Goal: Transaction & Acquisition: Purchase product/service

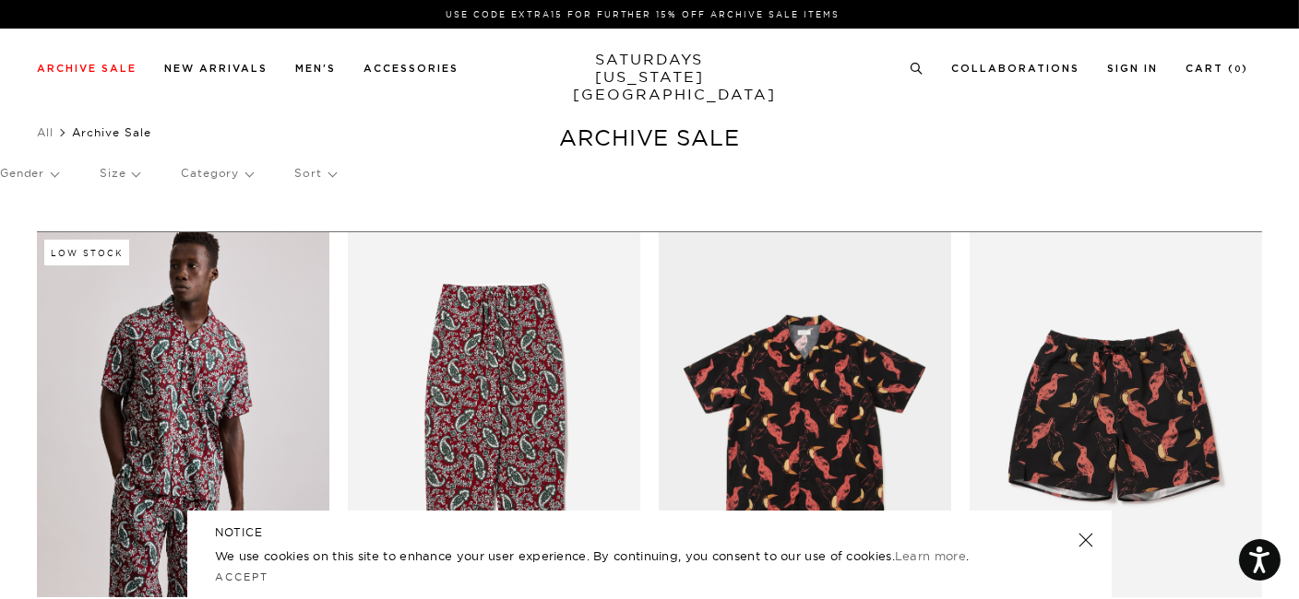
click at [114, 172] on p "Size" at bounding box center [120, 173] width 40 height 42
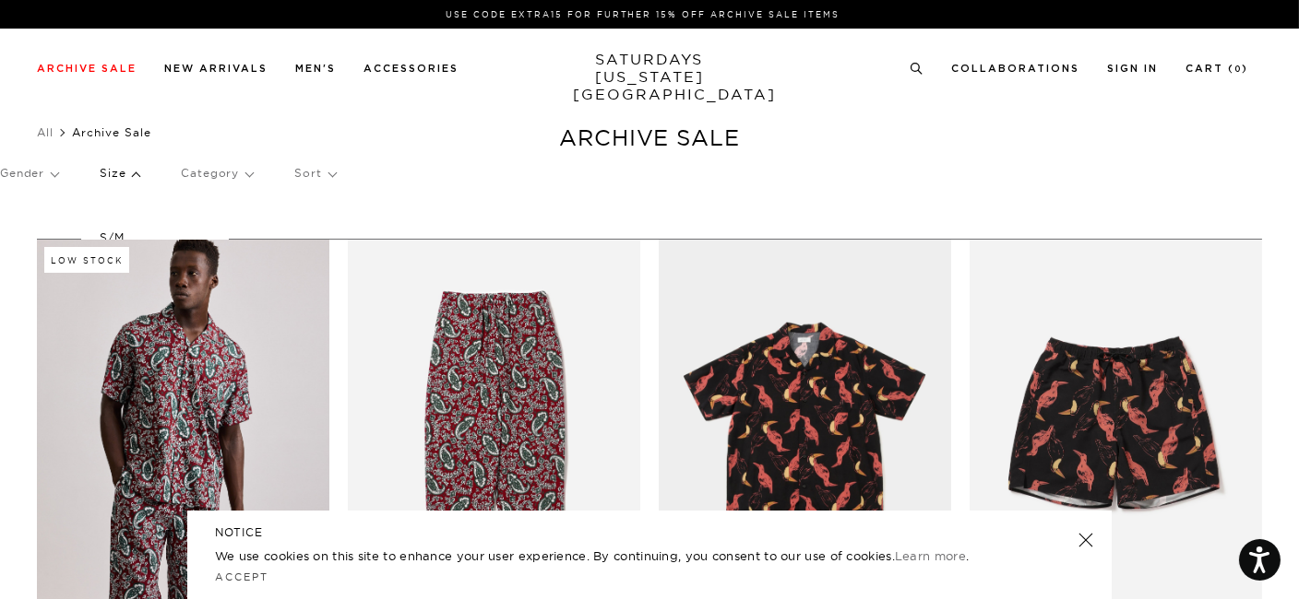
click at [124, 172] on p "Size" at bounding box center [120, 173] width 40 height 42
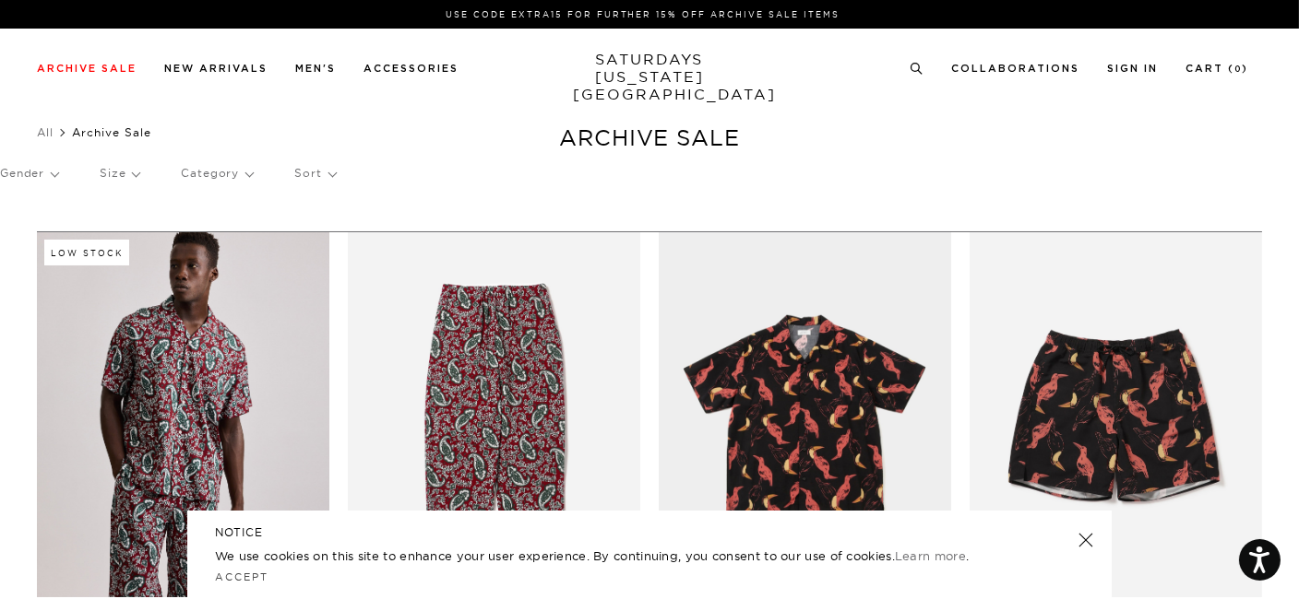
click at [124, 172] on p "Size" at bounding box center [120, 173] width 40 height 42
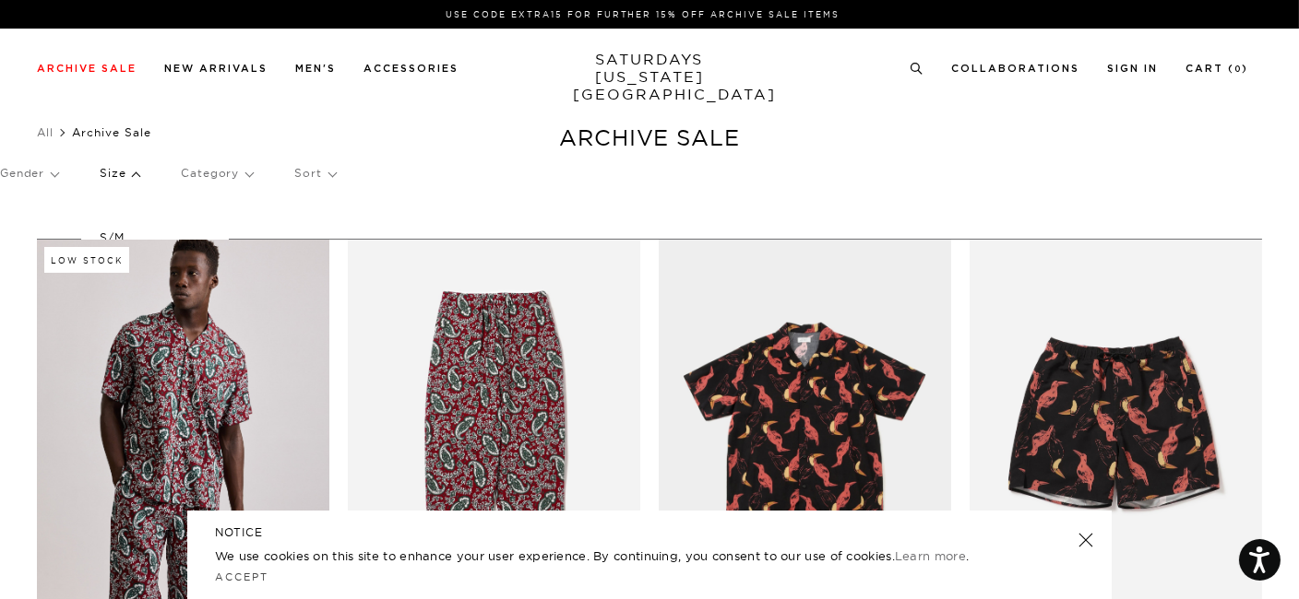
click at [128, 231] on p "S/M" at bounding box center [155, 238] width 111 height 24
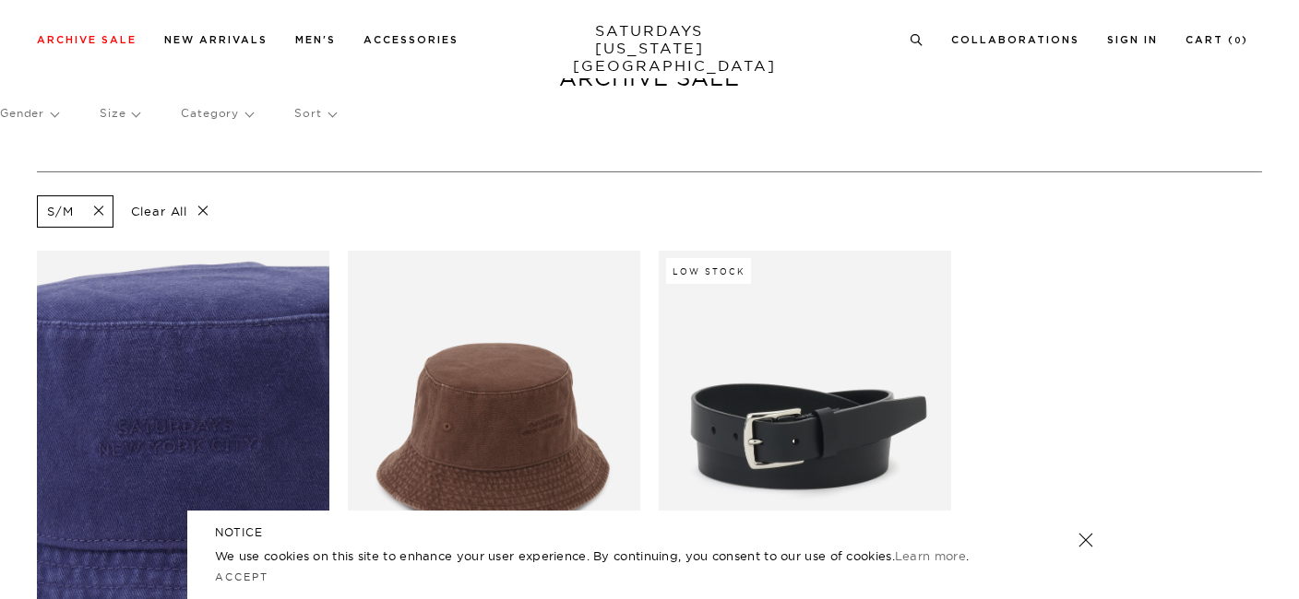
scroll to position [88, 8]
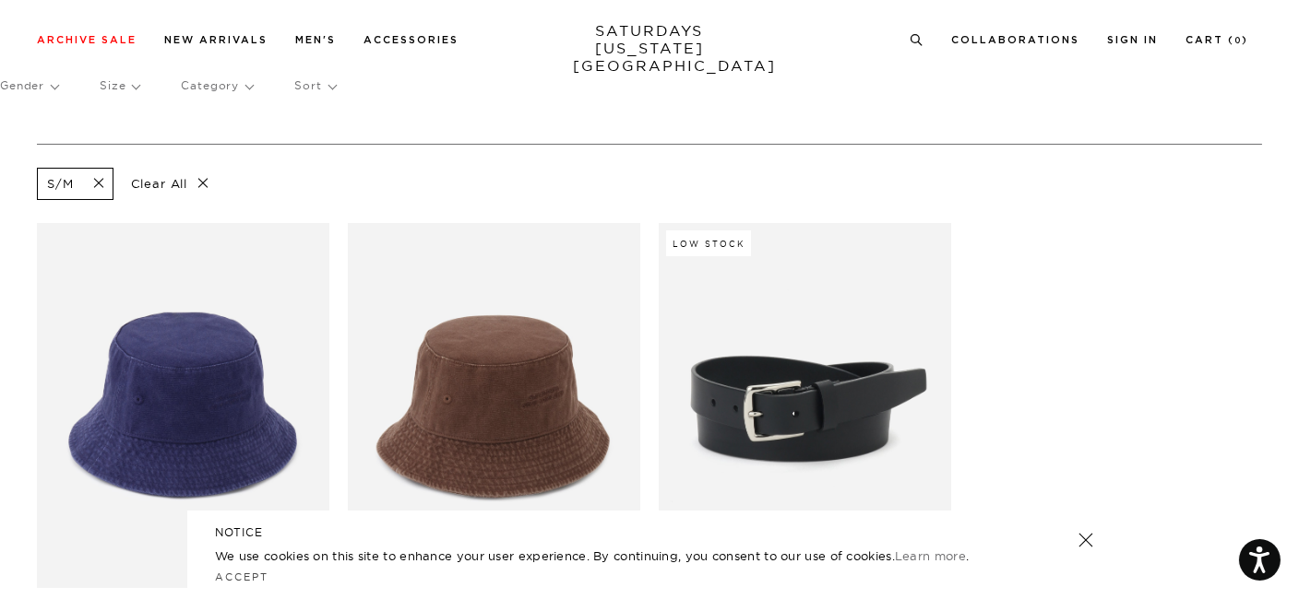
click at [85, 178] on span at bounding box center [93, 184] width 39 height 18
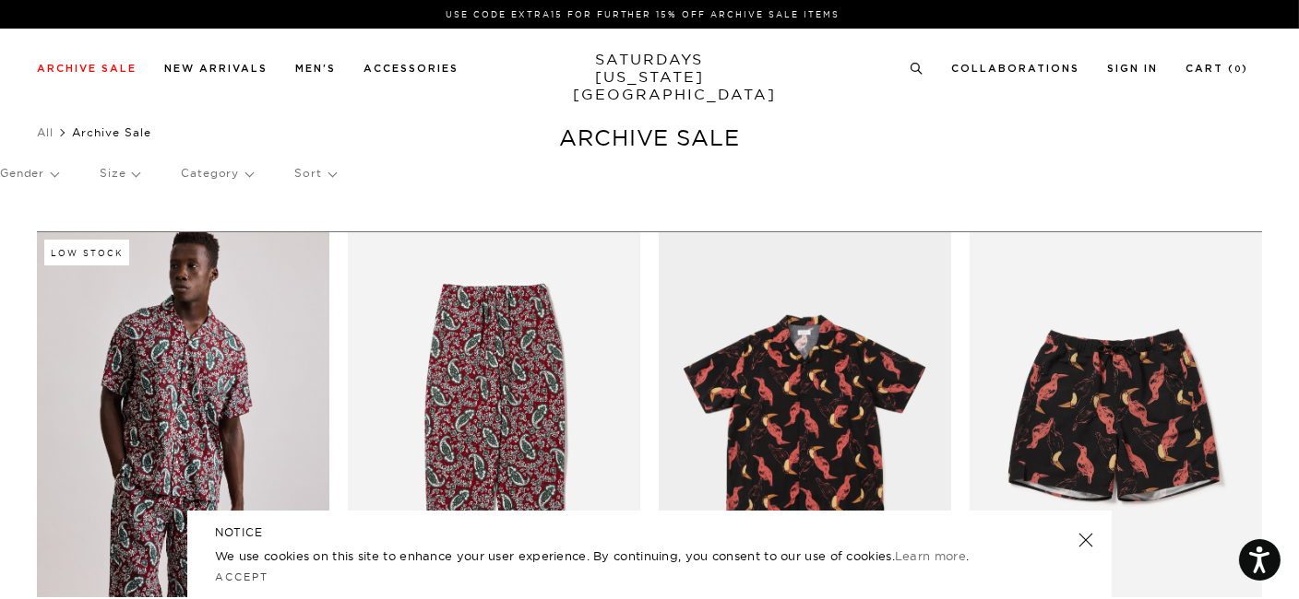
click at [140, 174] on div "Gender Size Category Sort" at bounding box center [649, 173] width 1299 height 42
click at [123, 174] on p "Size" at bounding box center [120, 173] width 40 height 42
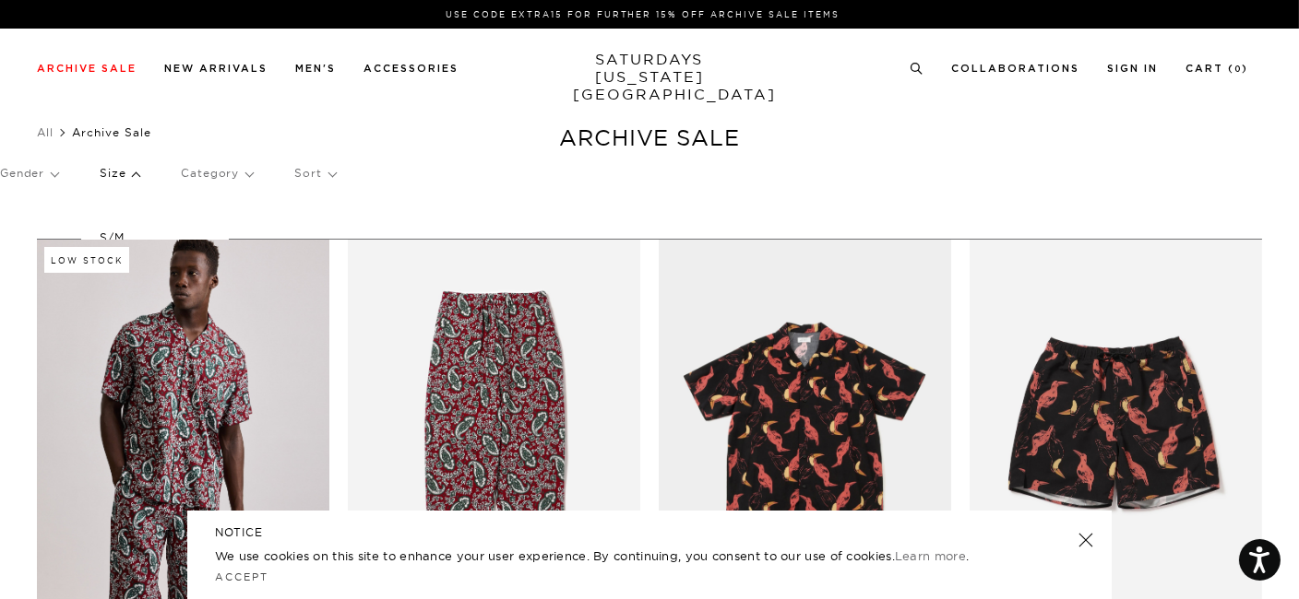
click at [161, 226] on p "S/M" at bounding box center [155, 238] width 111 height 24
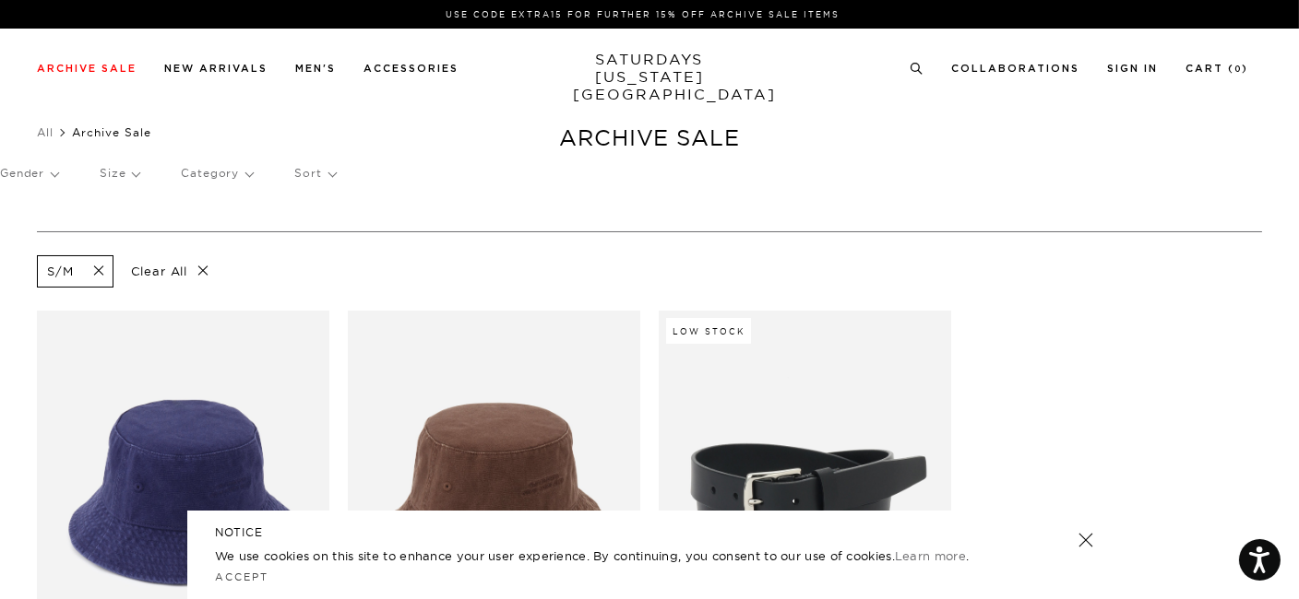
click at [172, 271] on p "Clear All" at bounding box center [170, 271] width 95 height 32
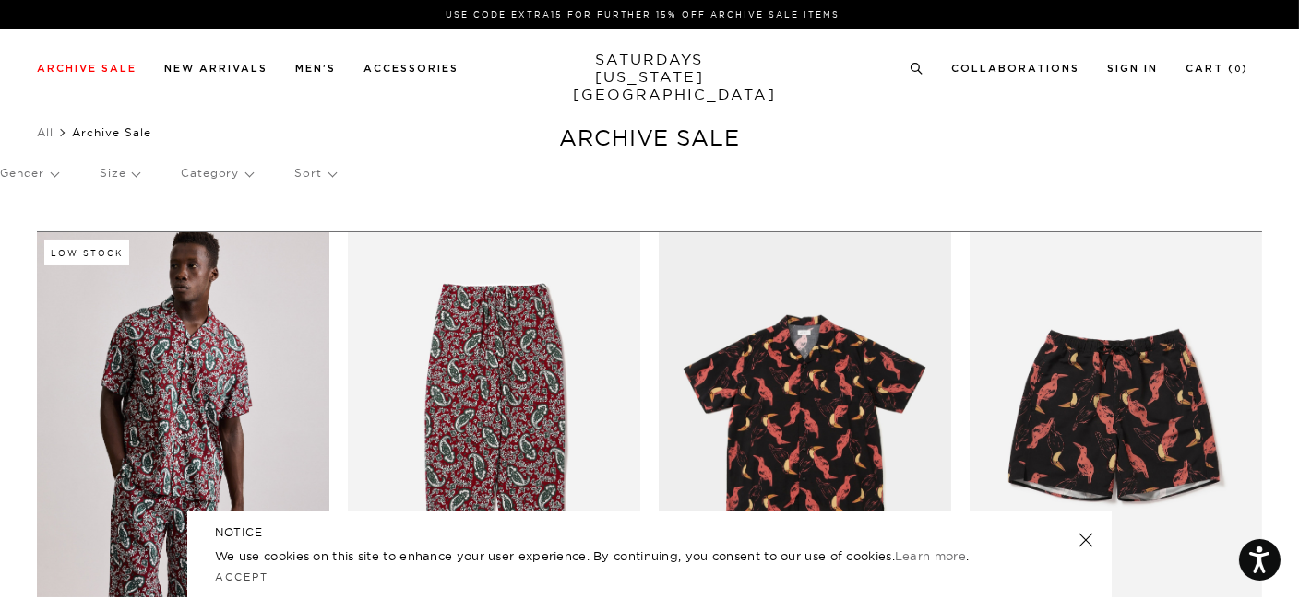
click at [18, 172] on p "Gender" at bounding box center [29, 173] width 58 height 42
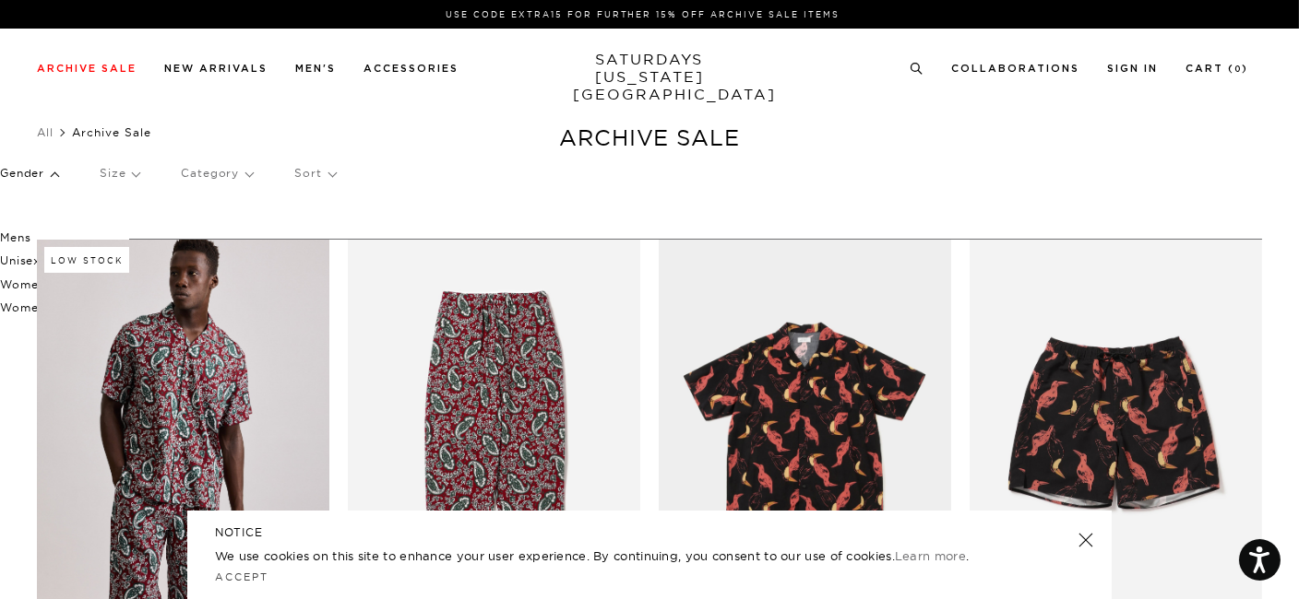
click at [10, 234] on p "Mens" at bounding box center [55, 238] width 111 height 24
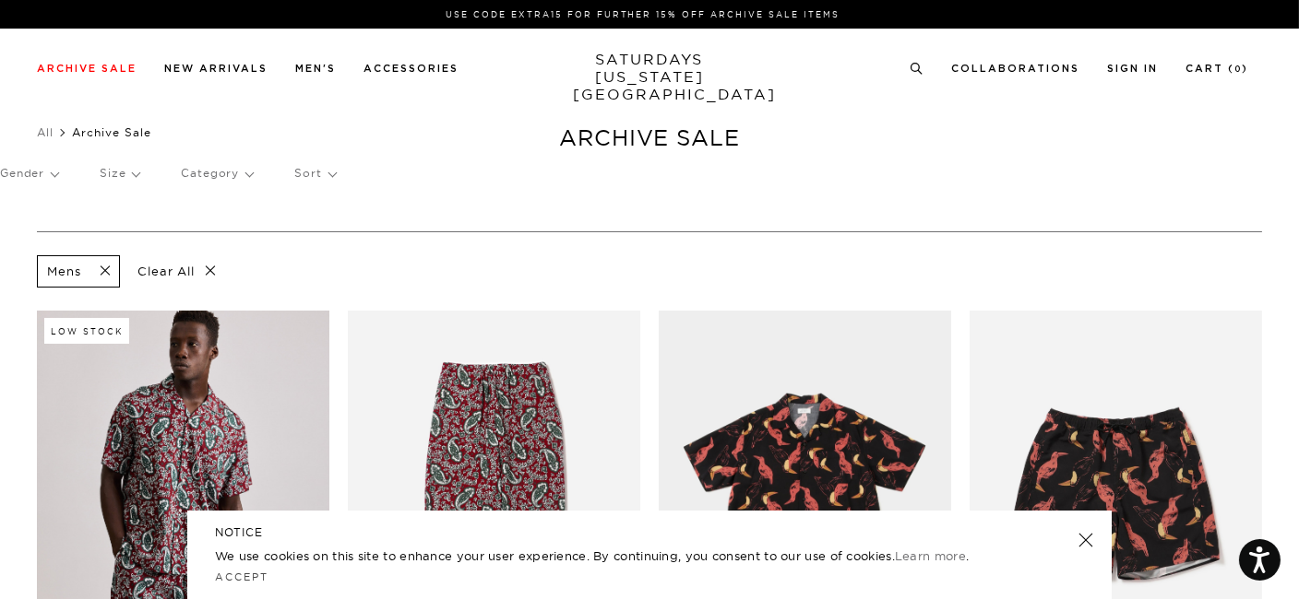
click at [323, 175] on p "Sort" at bounding box center [314, 173] width 41 height 42
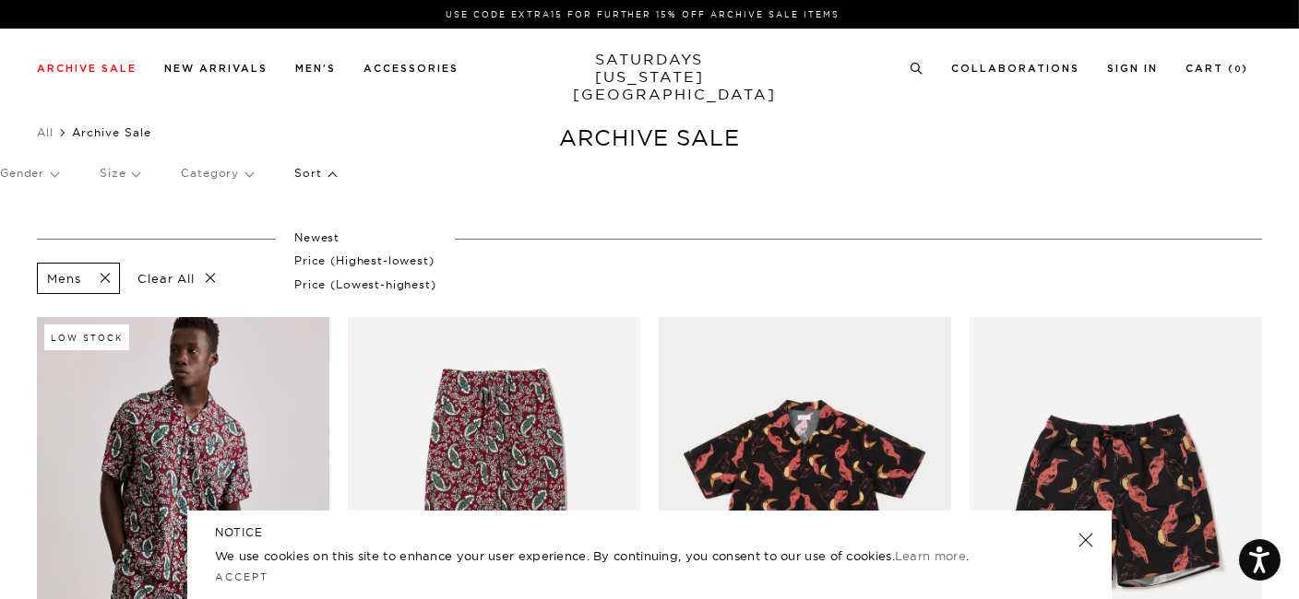
click at [339, 261] on p "Price (Highest-lowest)" at bounding box center [364, 261] width 141 height 24
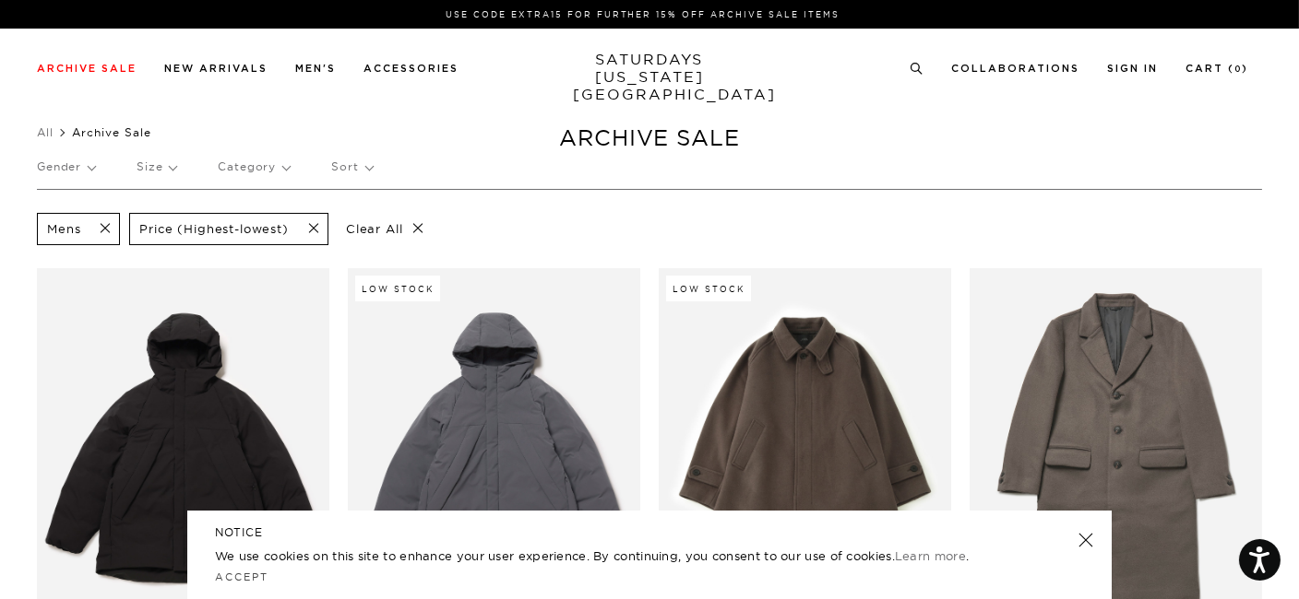
click at [173, 170] on p "Size" at bounding box center [156, 167] width 40 height 42
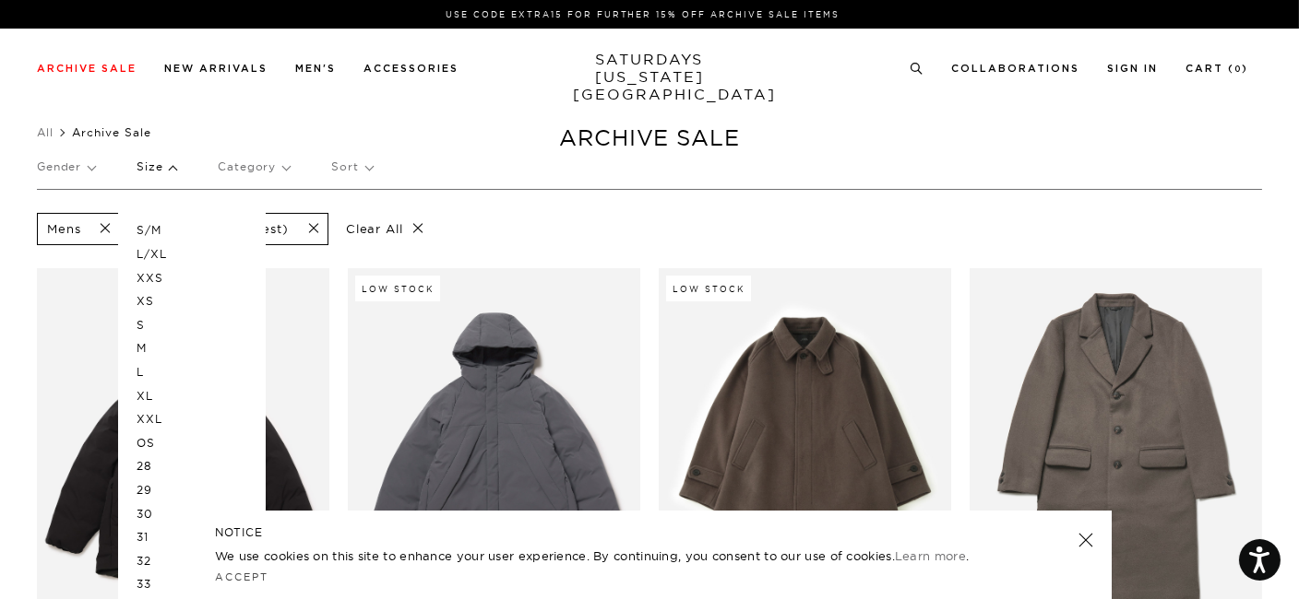
click at [136, 369] on p "L" at bounding box center [191, 373] width 111 height 24
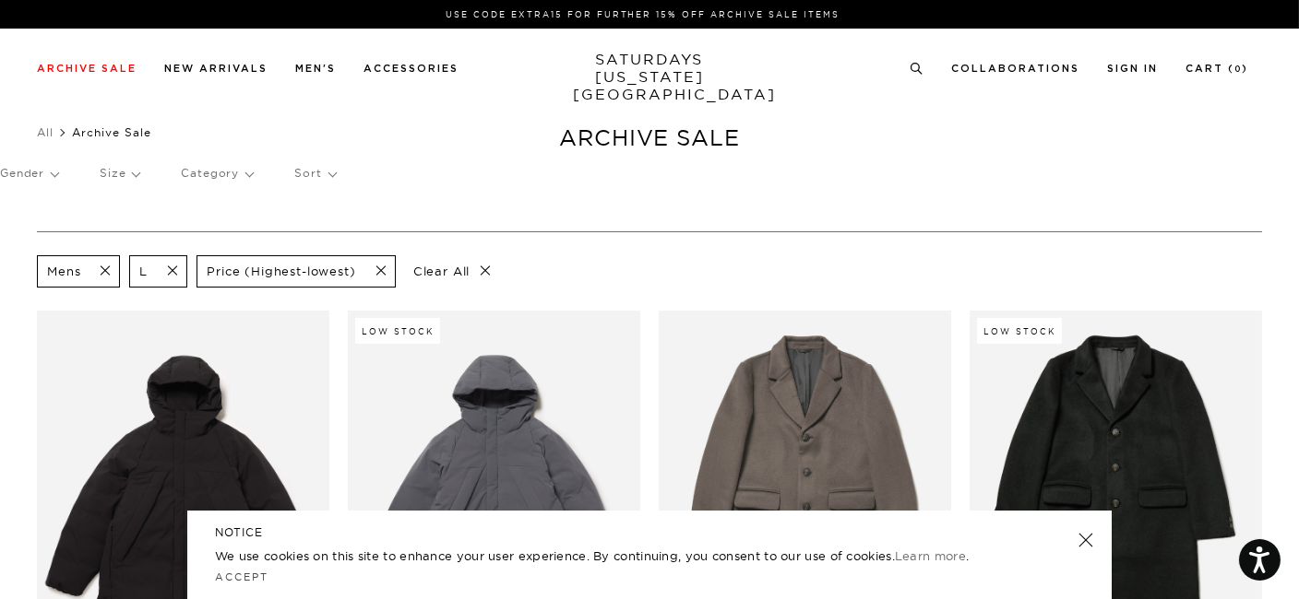
click at [133, 174] on p "Size" at bounding box center [120, 173] width 40 height 42
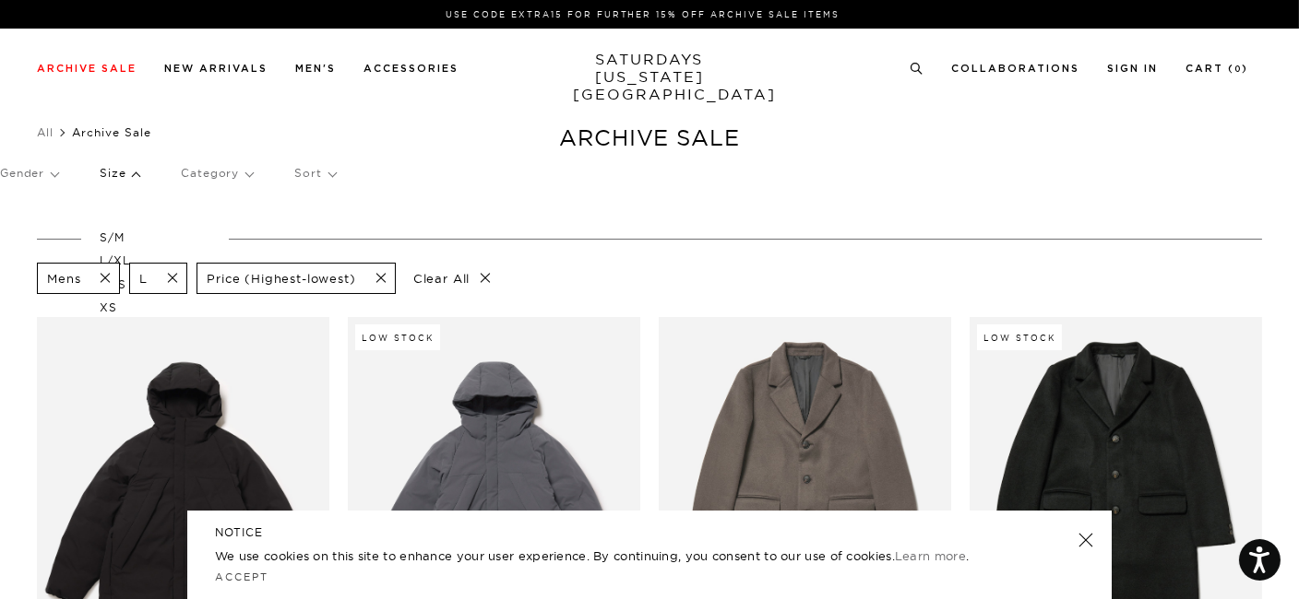
click at [122, 255] on p "L/XL" at bounding box center [155, 261] width 111 height 24
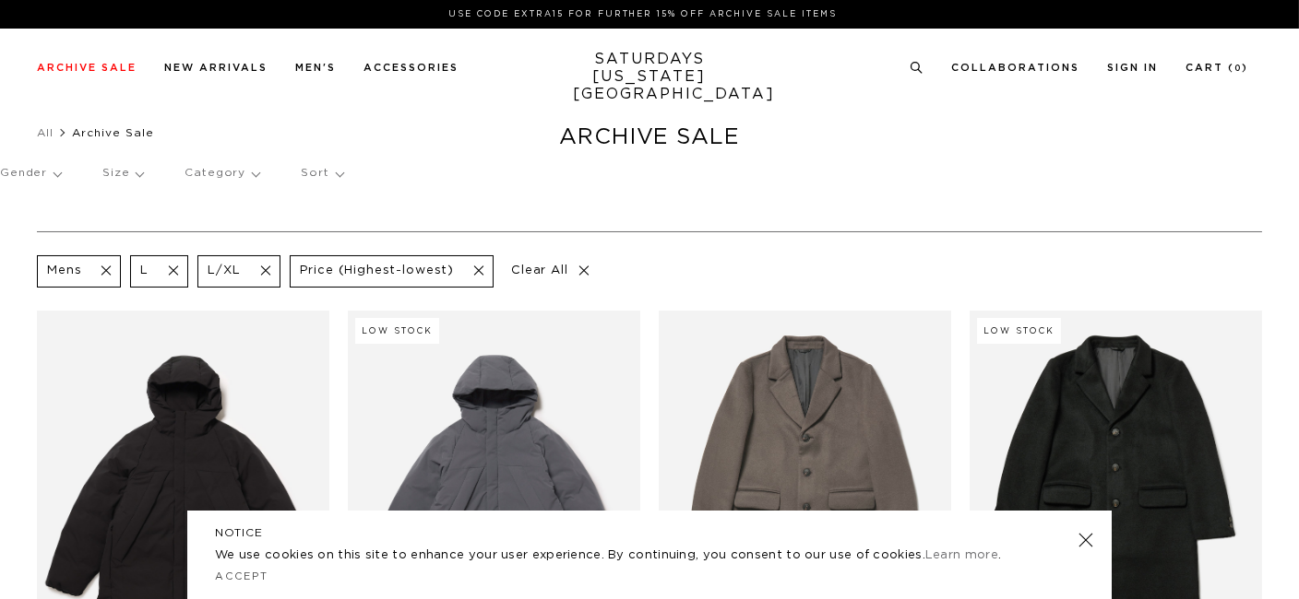
click at [126, 175] on p "Size" at bounding box center [122, 173] width 41 height 42
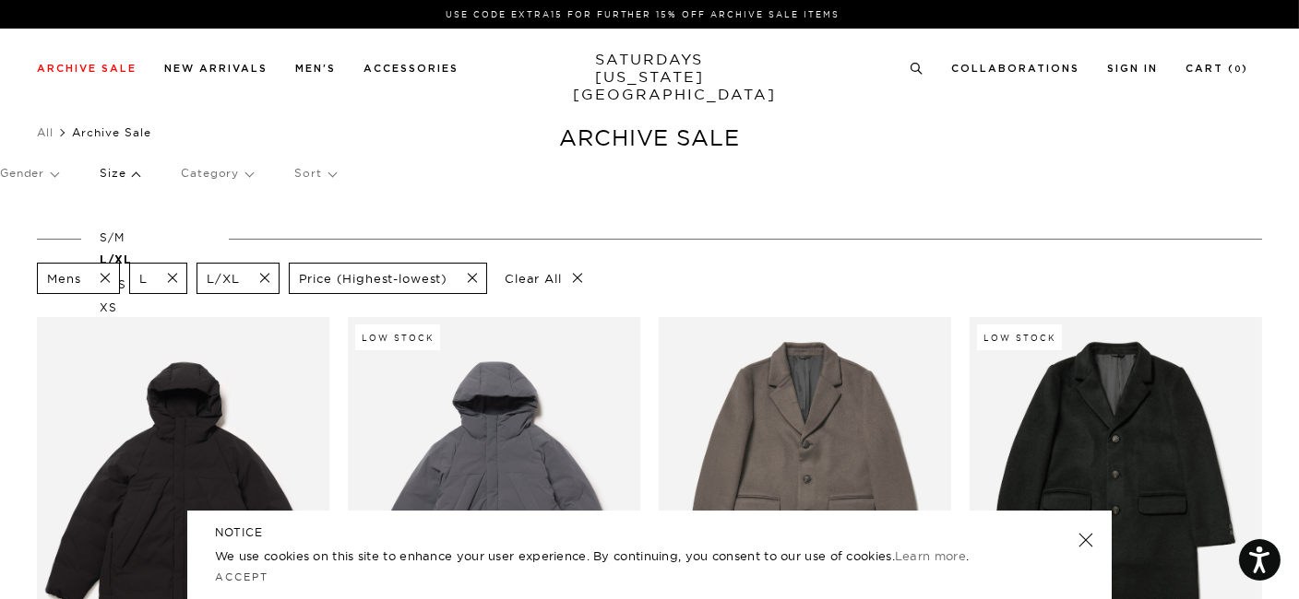
click at [1086, 542] on link at bounding box center [1086, 541] width 26 height 26
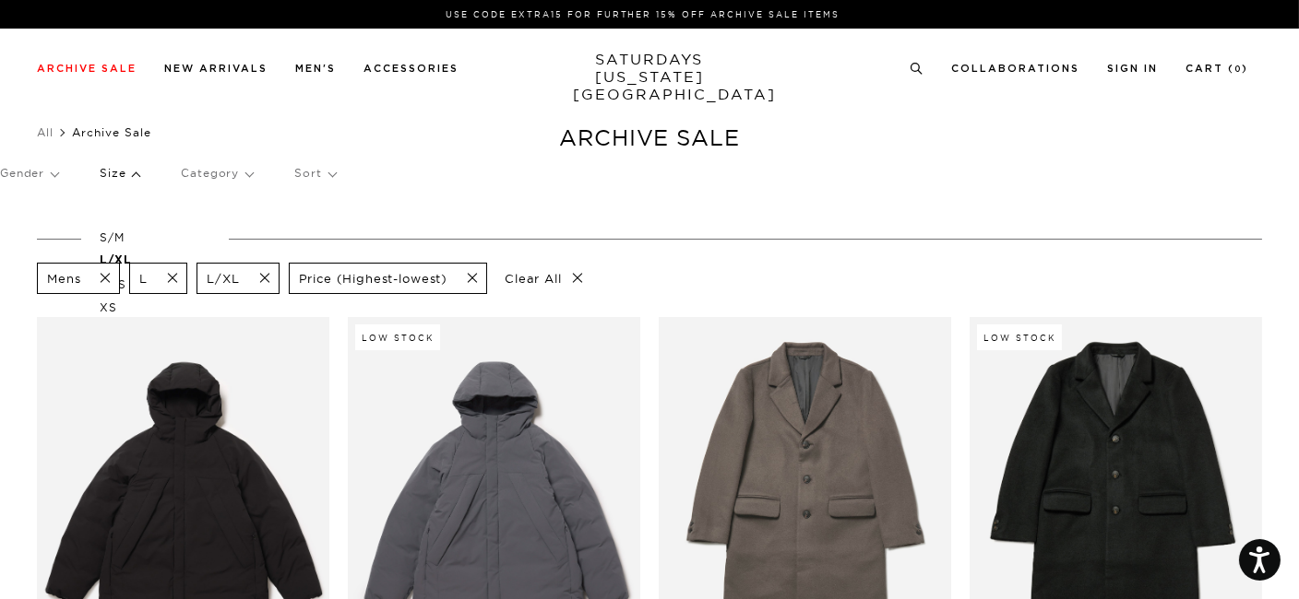
click at [126, 175] on p "Size" at bounding box center [120, 173] width 40 height 42
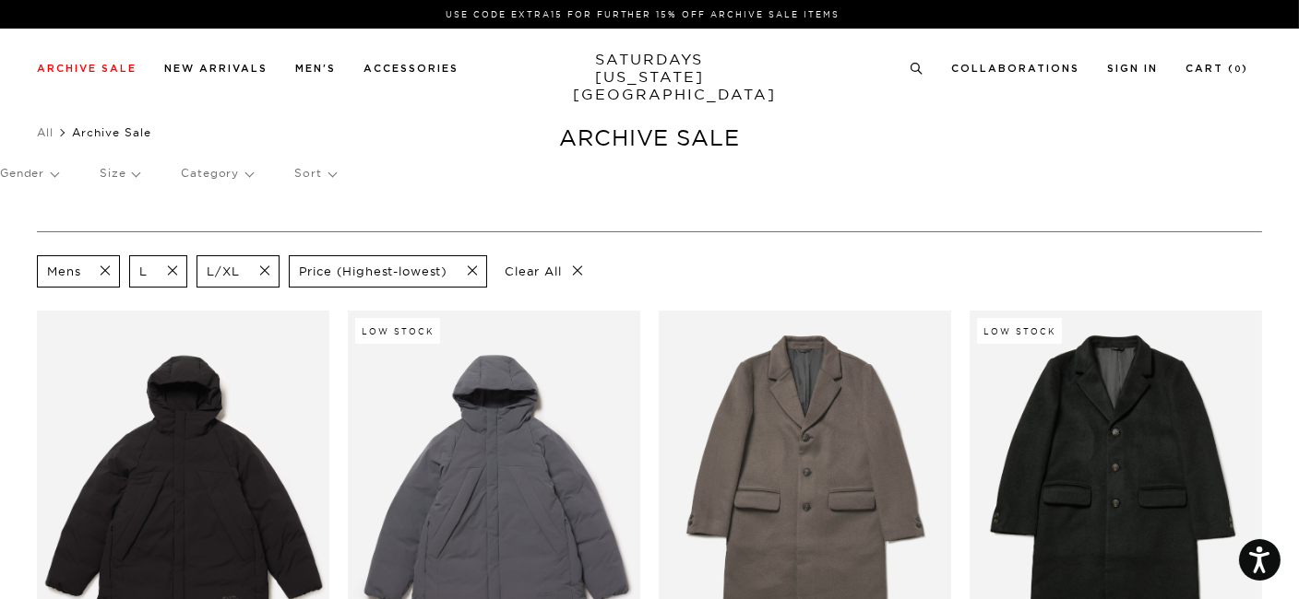
click at [215, 176] on p "Category" at bounding box center [217, 173] width 72 height 42
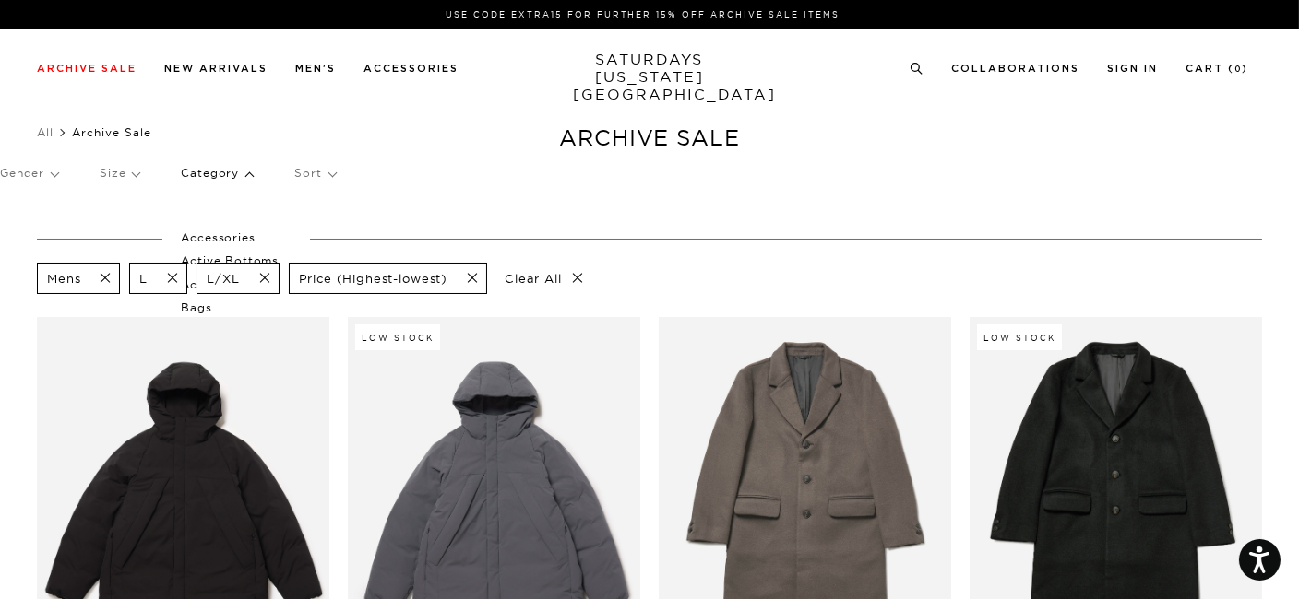
click at [215, 176] on p "Category" at bounding box center [217, 173] width 72 height 42
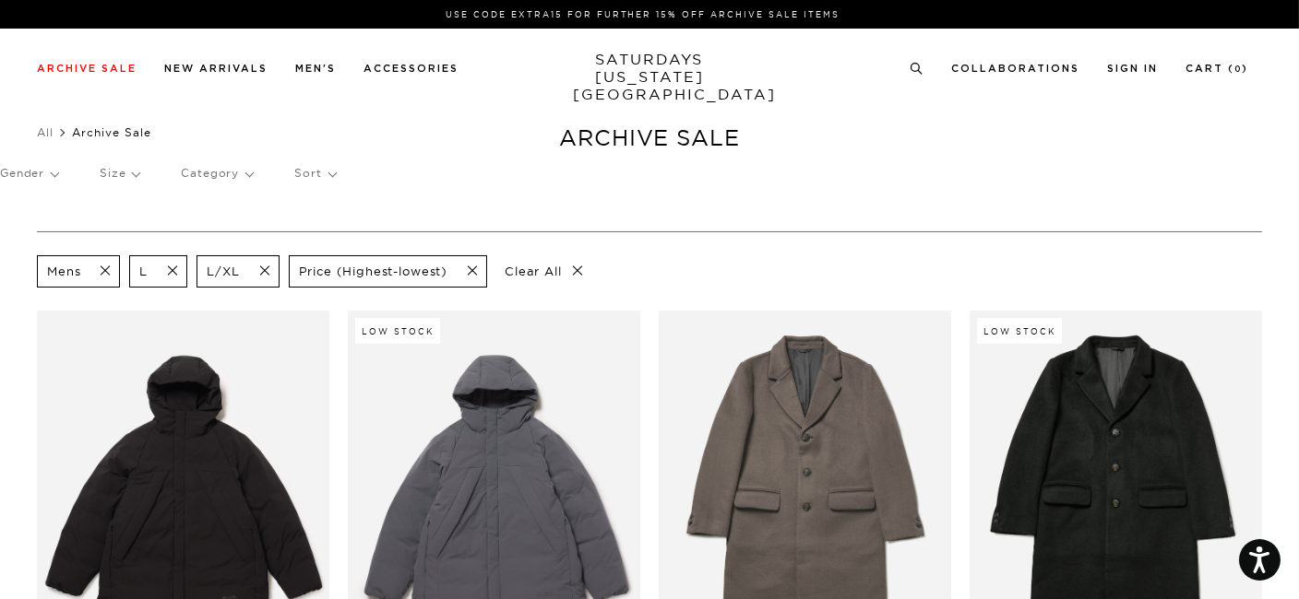
click at [125, 167] on p "Size" at bounding box center [120, 173] width 40 height 42
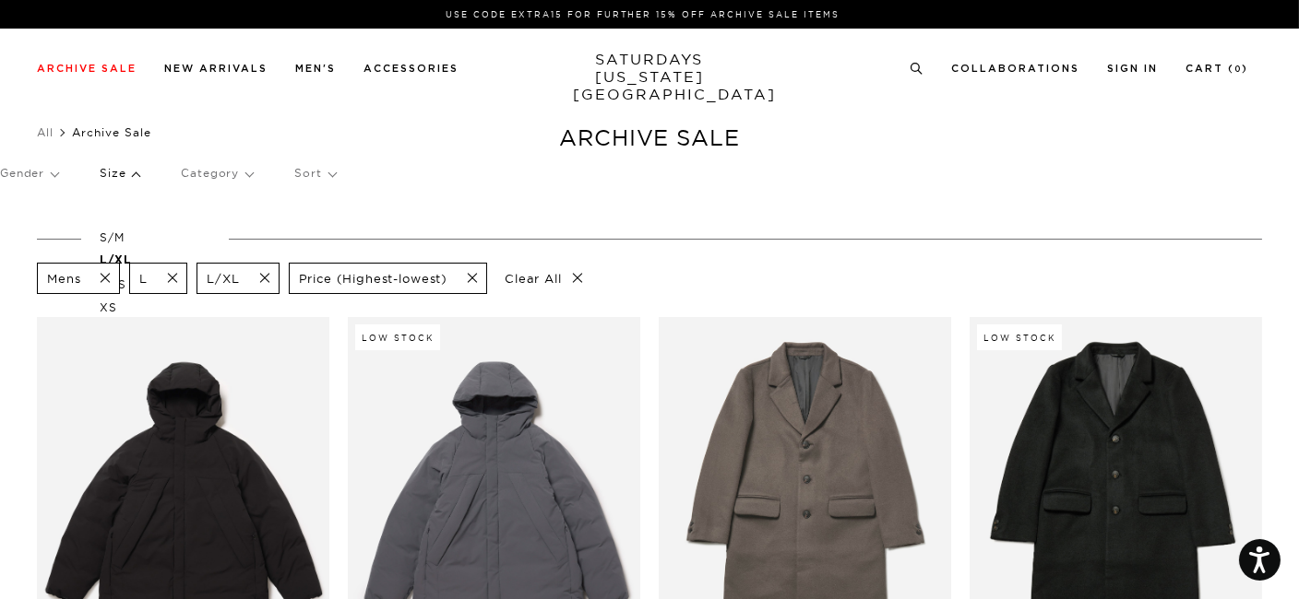
click at [532, 282] on p "Clear All" at bounding box center [543, 279] width 95 height 32
